Goal: Use online tool/utility

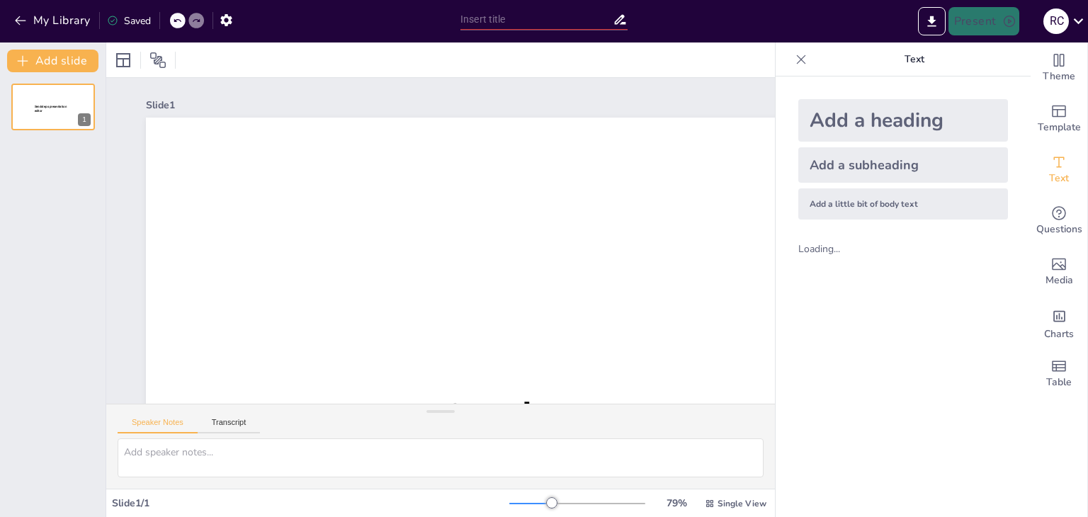
type input "Diálogos interculturales entre la ética de la liberaciòn y la ètica del discurso"
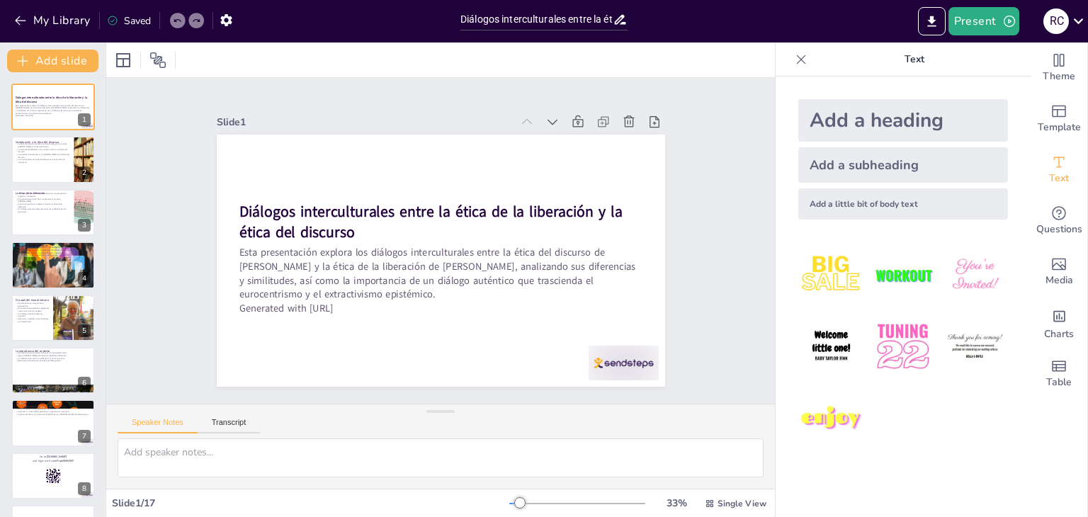
checkbox input "true"
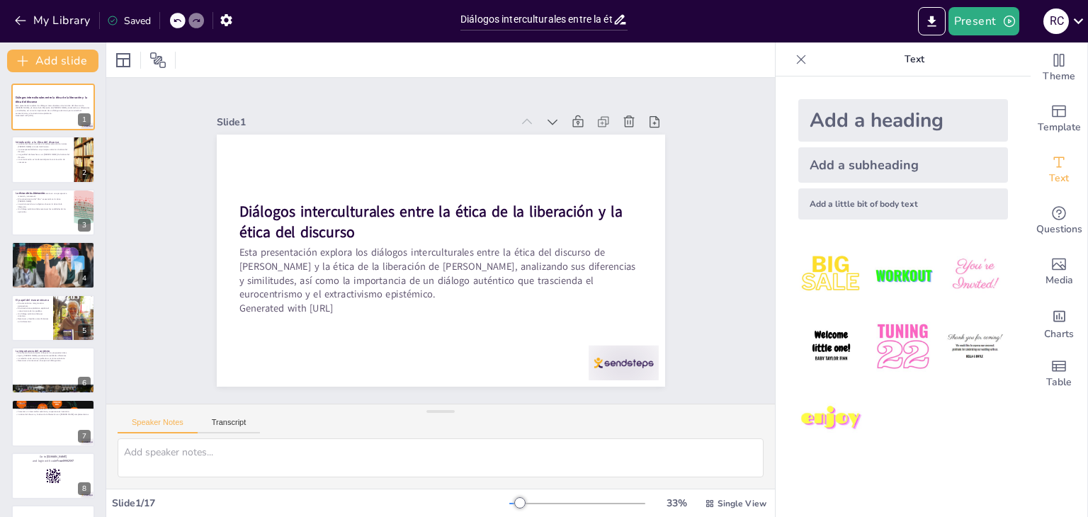
checkbox input "true"
